Goal: Information Seeking & Learning: Learn about a topic

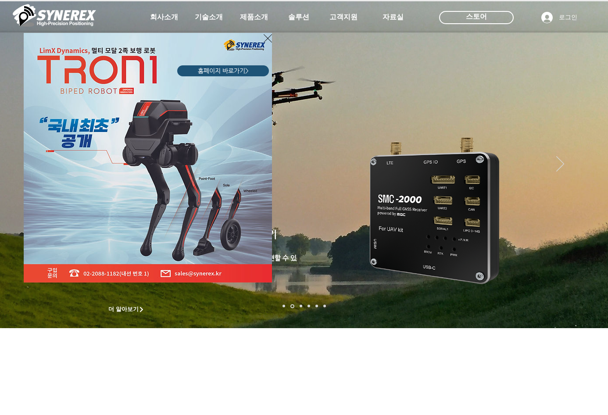
click at [267, 37] on icon "사이트로 돌아가기" at bounding box center [267, 38] width 8 height 11
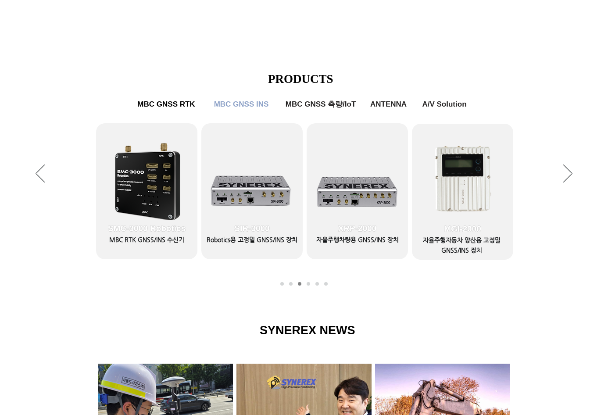
scroll to position [351, 0]
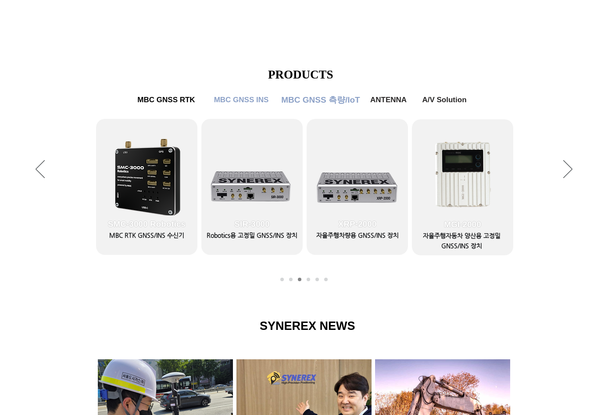
click at [304, 104] on span "MBC GNSS 측량/IoT" at bounding box center [320, 99] width 78 height 11
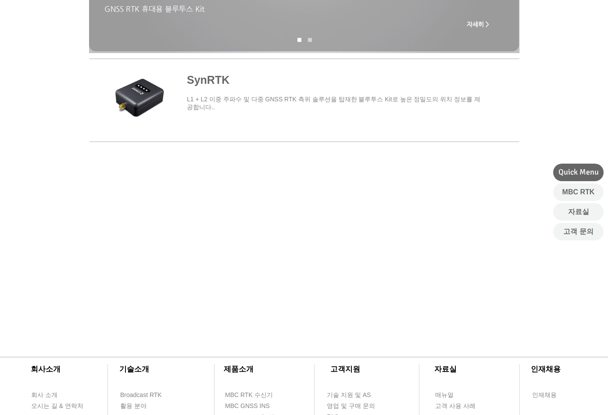
scroll to position [263, 0]
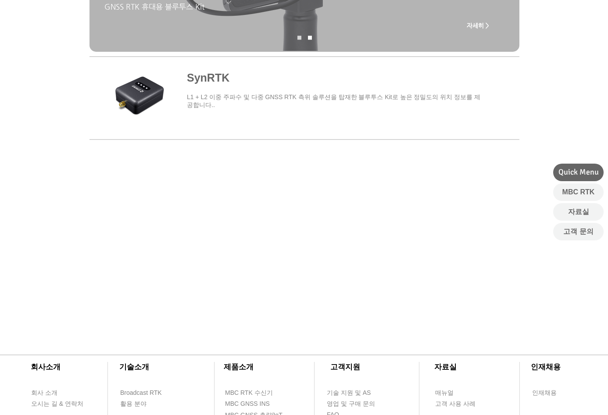
click at [342, 94] on span "main content" at bounding box center [304, 97] width 430 height 82
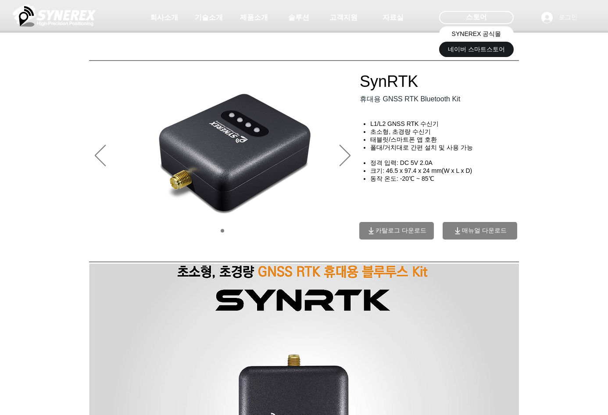
click at [472, 35] on span "SYNEREX 공식몰" at bounding box center [476, 34] width 50 height 9
